Goal: Task Accomplishment & Management: Manage account settings

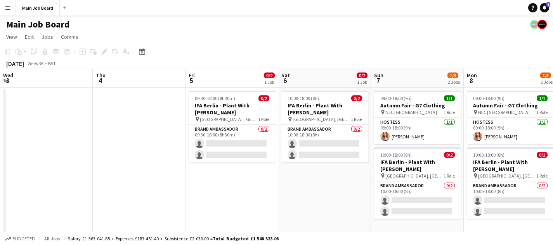
scroll to position [0, 295]
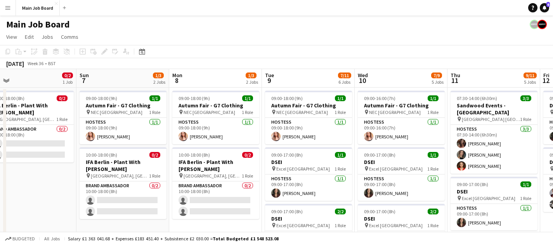
click at [12, 4] on button "Menu" at bounding box center [8, 8] width 16 height 16
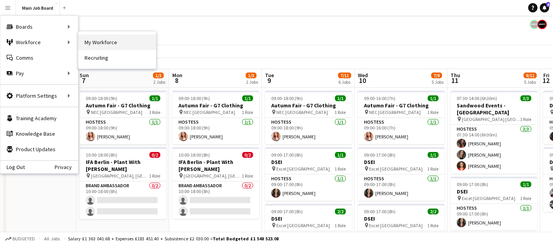
click at [122, 45] on link "My Workforce" at bounding box center [117, 43] width 78 height 16
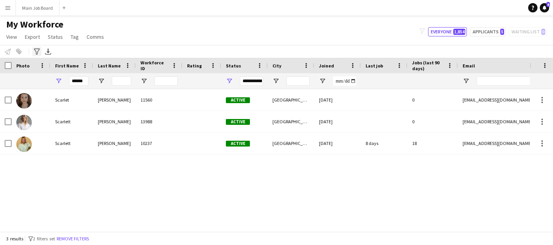
click at [40, 51] on div "Advanced filters" at bounding box center [36, 51] width 9 height 9
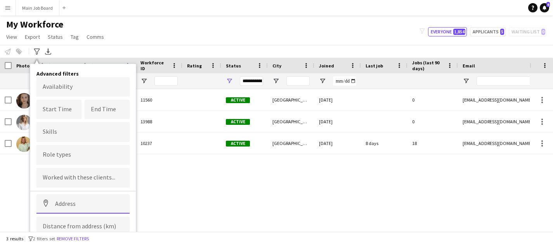
click at [99, 201] on input at bounding box center [83, 204] width 93 height 19
type input "*********"
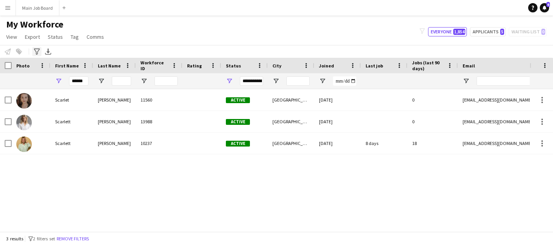
click at [37, 52] on icon at bounding box center [37, 52] width 6 height 6
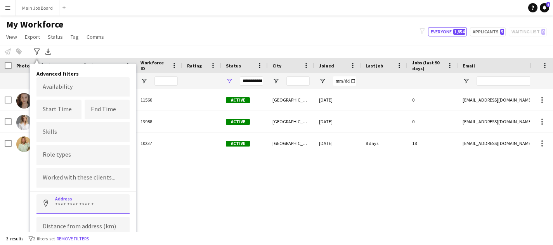
click at [75, 204] on input at bounding box center [83, 204] width 93 height 19
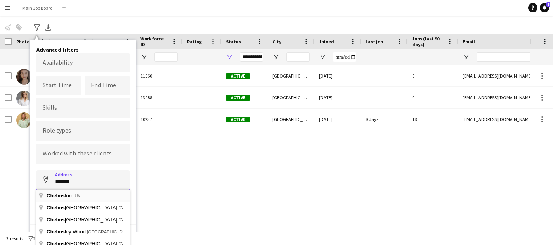
scroll to position [24, 0]
type input "**********"
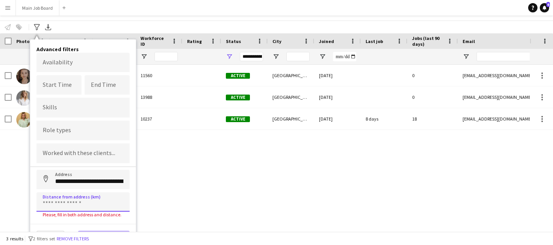
click at [76, 199] on input at bounding box center [83, 202] width 93 height 19
type input "*****"
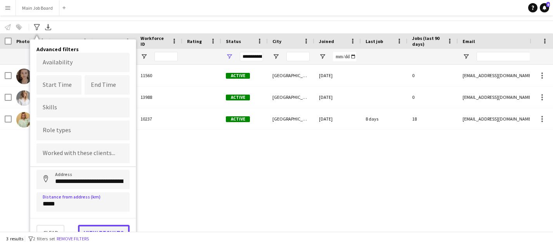
click at [106, 225] on button "View results" at bounding box center [104, 233] width 52 height 16
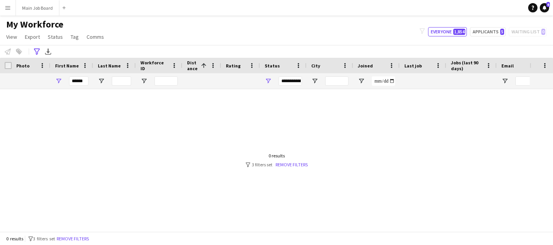
scroll to position [0, 0]
click at [86, 87] on div "******" at bounding box center [78, 81] width 19 height 16
drag, startPoint x: 86, startPoint y: 81, endPoint x: 54, endPoint y: 80, distance: 31.8
click at [54, 80] on div "******" at bounding box center [71, 81] width 43 height 16
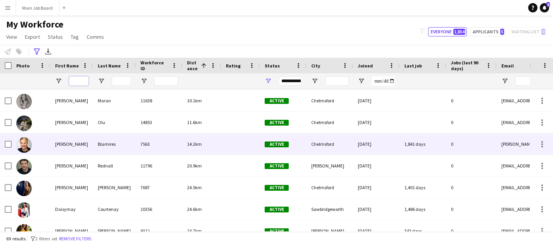
scroll to position [109, 0]
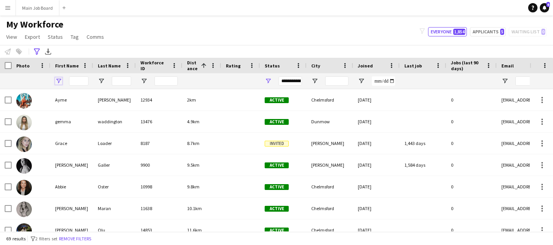
click at [60, 82] on span "Open Filter Menu" at bounding box center [58, 81] width 7 height 7
click at [66, 66] on span "First Name" at bounding box center [67, 66] width 24 height 6
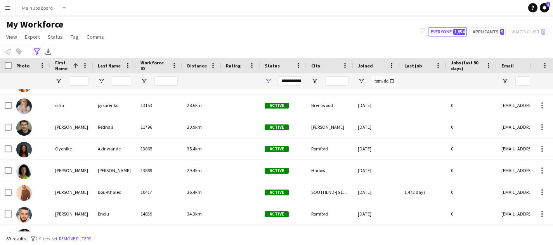
click at [39, 52] on icon "Advanced filters" at bounding box center [37, 52] width 6 height 6
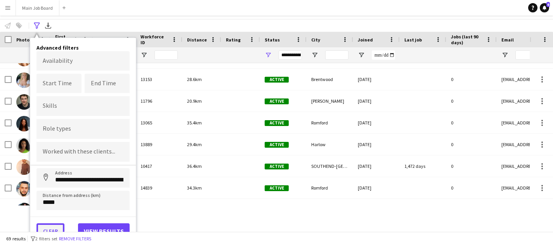
click at [53, 227] on button "Clear" at bounding box center [51, 232] width 28 height 16
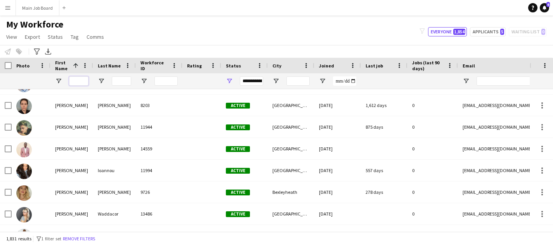
click at [78, 82] on input "First Name Filter Input" at bounding box center [78, 80] width 19 height 9
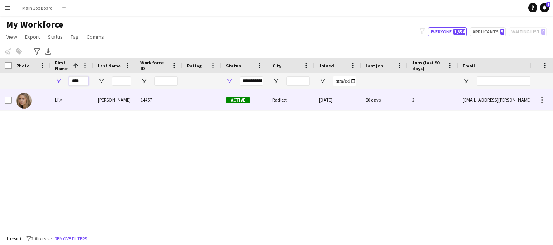
type input "****"
click at [79, 97] on div "Lily" at bounding box center [71, 99] width 43 height 21
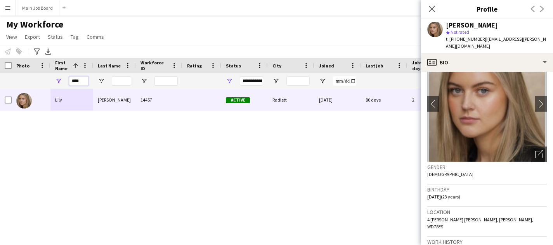
drag, startPoint x: 81, startPoint y: 83, endPoint x: 49, endPoint y: 82, distance: 32.6
click at [49, 82] on div "****" at bounding box center [421, 81] width 842 height 16
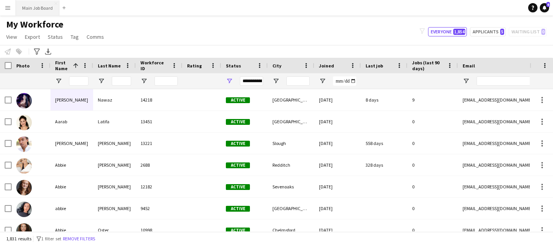
click at [37, 9] on button "Main Job Board Close" at bounding box center [37, 7] width 43 height 15
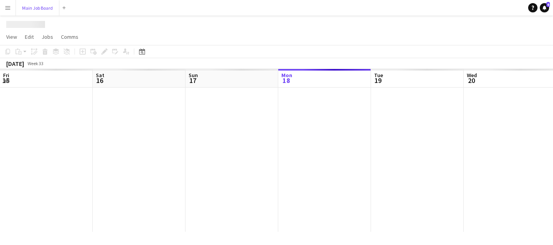
scroll to position [0, 186]
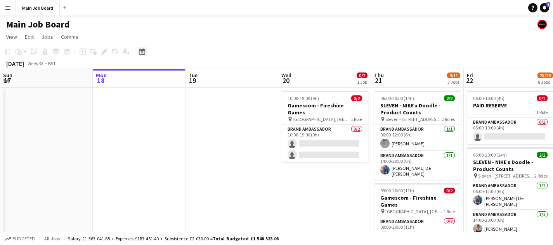
click at [143, 52] on icon "Date picker" at bounding box center [142, 52] width 6 height 6
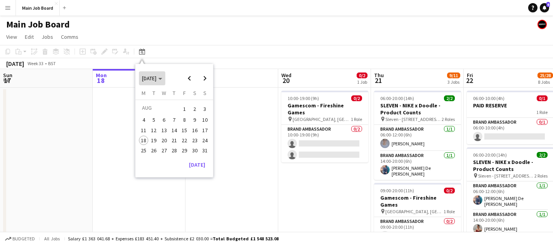
click at [162, 78] on polygon "Choose month and year" at bounding box center [160, 79] width 4 height 2
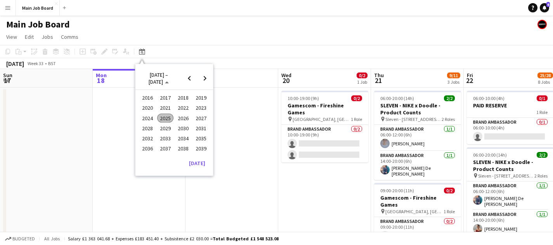
click at [145, 119] on span "2024" at bounding box center [147, 118] width 16 height 9
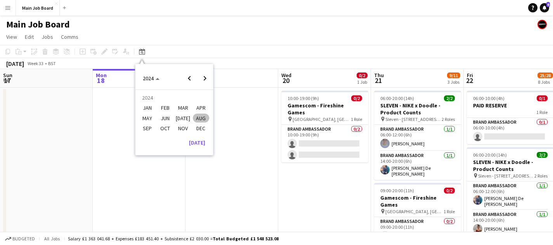
click at [200, 117] on span "AUG" at bounding box center [201, 118] width 16 height 9
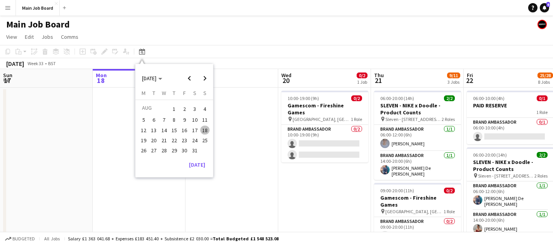
click at [196, 129] on span "17" at bounding box center [194, 130] width 9 height 9
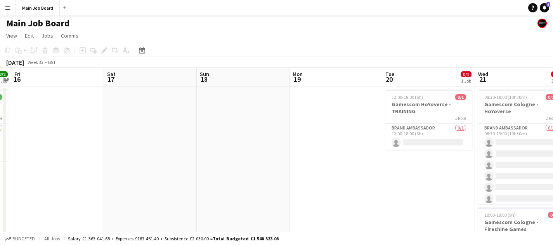
scroll to position [0, 0]
click at [144, 53] on icon "Date picker" at bounding box center [142, 52] width 6 height 6
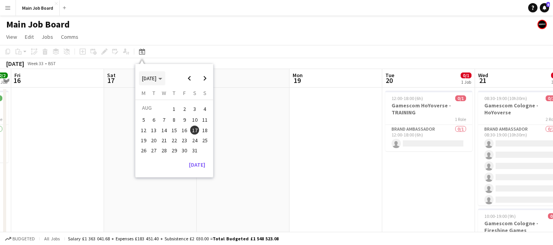
click at [162, 79] on span "AUG 2024" at bounding box center [152, 78] width 20 height 7
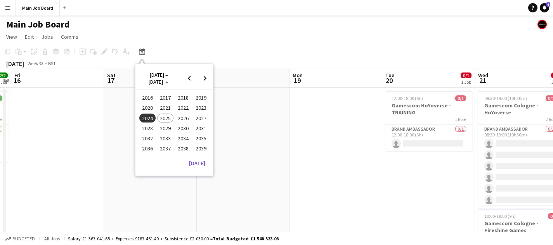
click at [192, 108] on button "2023" at bounding box center [201, 108] width 18 height 10
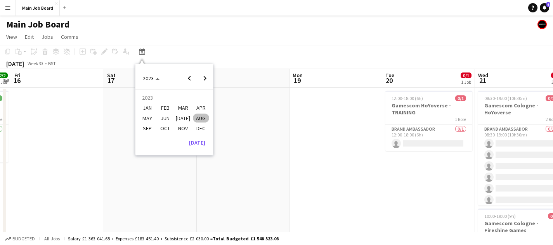
click at [204, 118] on span "AUG" at bounding box center [201, 118] width 16 height 9
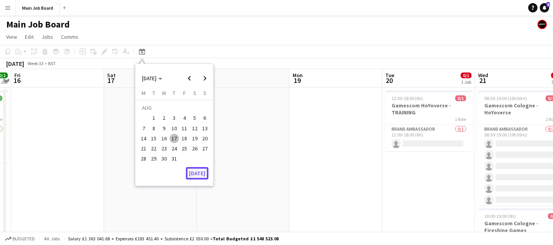
click at [198, 170] on button "[DATE]" at bounding box center [197, 173] width 23 height 12
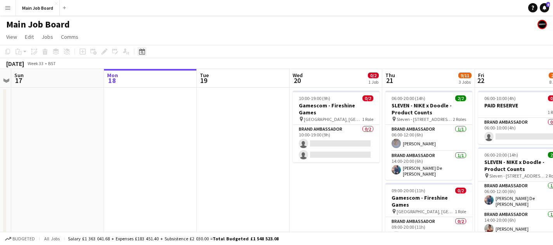
click at [144, 52] on icon "Date picker" at bounding box center [142, 52] width 6 height 6
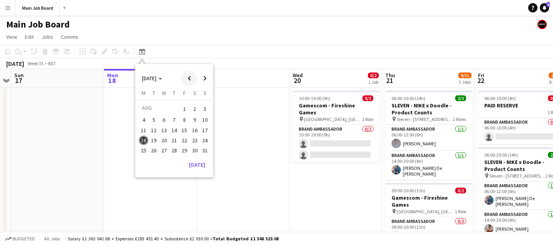
click at [189, 81] on span "Previous month" at bounding box center [190, 79] width 16 height 16
click at [156, 79] on span "JUL 2025" at bounding box center [149, 78] width 14 height 7
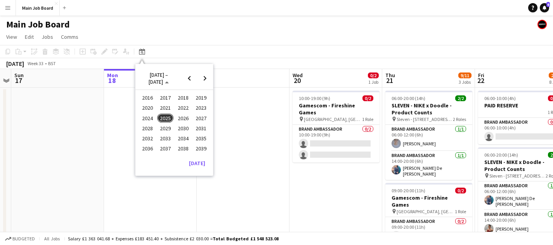
click at [204, 105] on span "2023" at bounding box center [201, 108] width 16 height 9
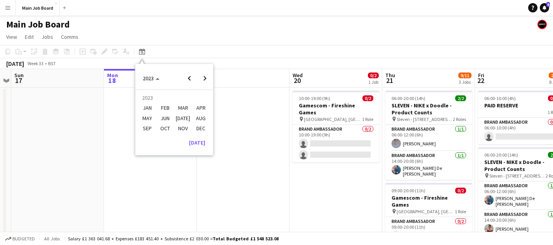
click at [202, 120] on span "AUG" at bounding box center [201, 118] width 16 height 9
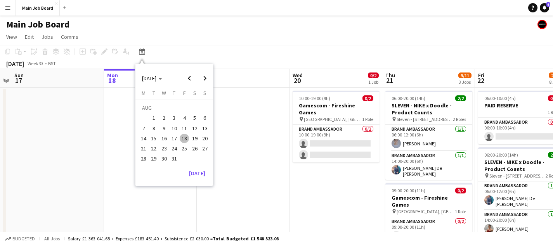
click at [195, 139] on span "19" at bounding box center [194, 138] width 9 height 9
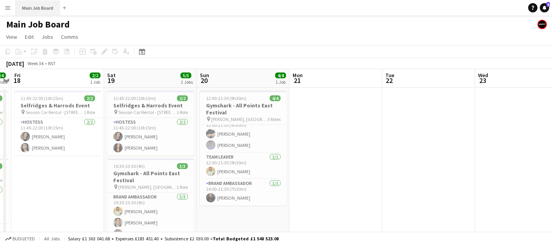
click at [40, 9] on button "Main Job Board Close" at bounding box center [38, 7] width 44 height 15
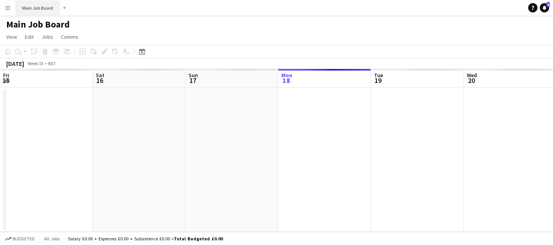
scroll to position [0, 186]
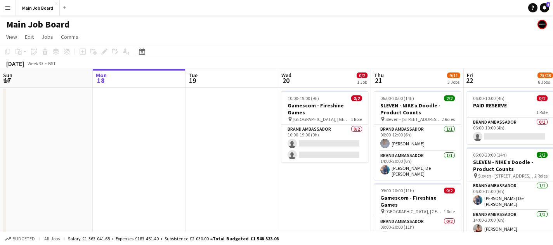
click at [12, 4] on button "Menu" at bounding box center [8, 8] width 16 height 16
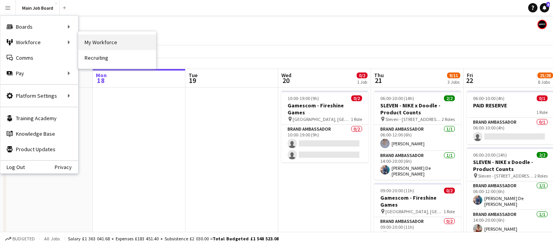
click at [91, 46] on link "My Workforce" at bounding box center [117, 43] width 78 height 16
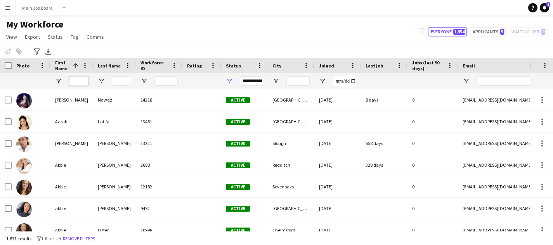
click at [80, 83] on input "First Name Filter Input" at bounding box center [78, 80] width 19 height 9
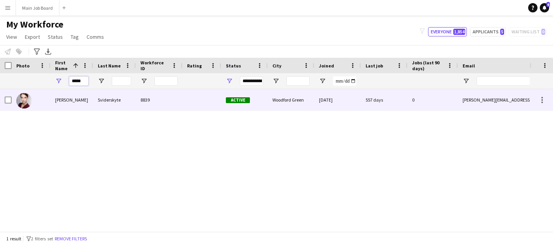
type input "*****"
click at [75, 109] on div "Erika" at bounding box center [71, 99] width 43 height 21
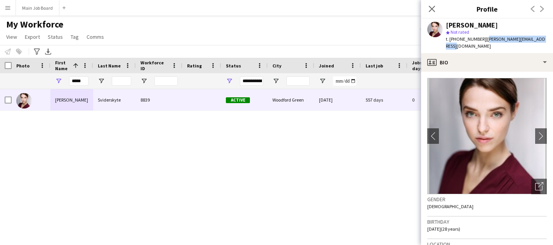
drag, startPoint x: 541, startPoint y: 40, endPoint x: 483, endPoint y: 40, distance: 58.6
click at [483, 40] on div "Erika Sviderskyte star Not rated t. +447577961310 | erika.sviderskyte@gmail.com" at bounding box center [487, 36] width 132 height 35
copy span "erika.sviderskyte@gmail.com"
